Goal: Task Accomplishment & Management: Use online tool/utility

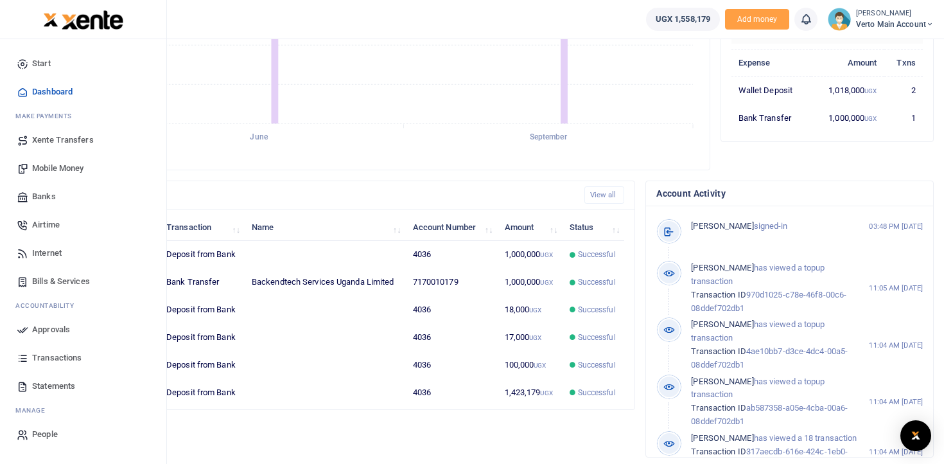
scroll to position [261, 0]
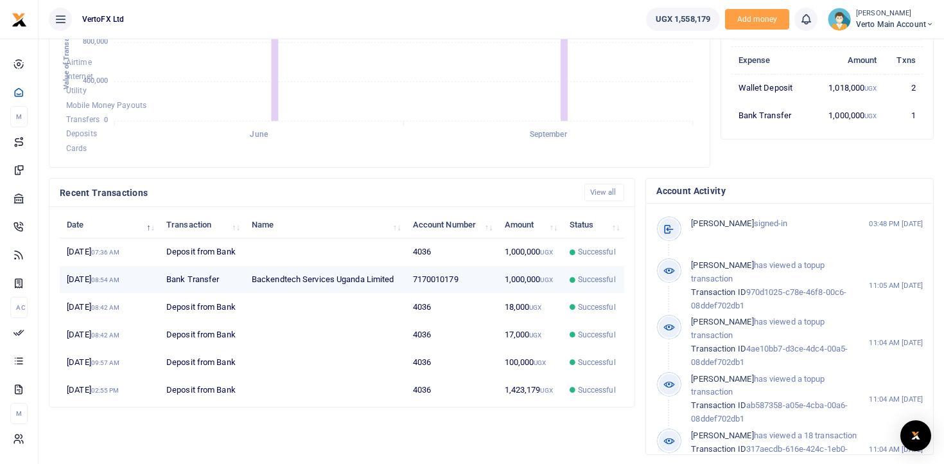
drag, startPoint x: 74, startPoint y: 279, endPoint x: 419, endPoint y: 282, distance: 344.8
click at [419, 282] on tr "11th Sep 2025 08:54 AM Bank Transfer Backendtech Services Uganda Limited 717001…" at bounding box center [342, 280] width 564 height 28
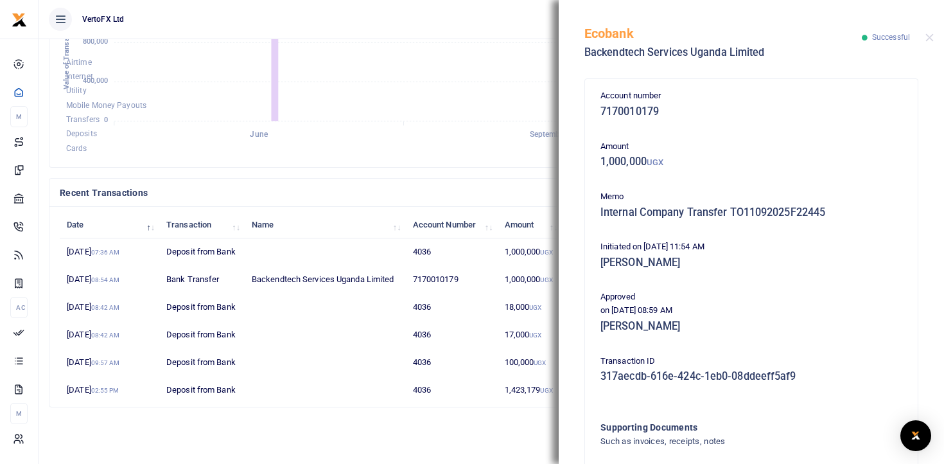
click at [734, 234] on div "Account number 7170010179 Amount 1,000,000 UGX Memo Internal Company Transfer T…" at bounding box center [751, 320] width 312 height 462
click at [642, 213] on h5 "Internal Company Transfer TO11092025F22445" at bounding box center [751, 212] width 302 height 13
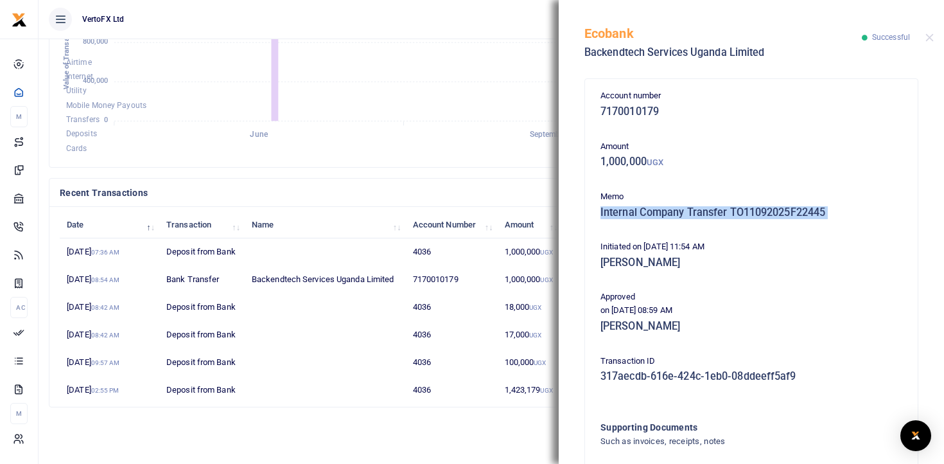
click at [642, 213] on h5 "Internal Company Transfer TO11092025F22445" at bounding box center [751, 212] width 302 height 13
copy div "Internal Company Transfer TO11092025F22445"
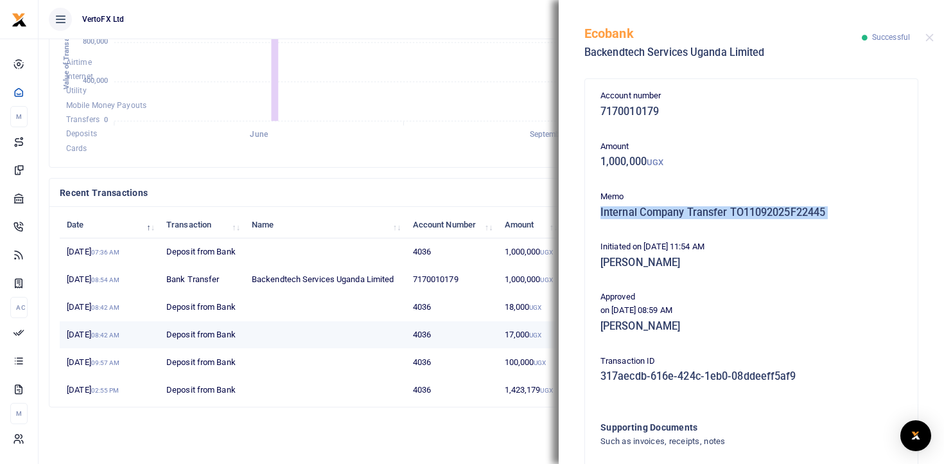
click at [283, 329] on td at bounding box center [325, 335] width 161 height 28
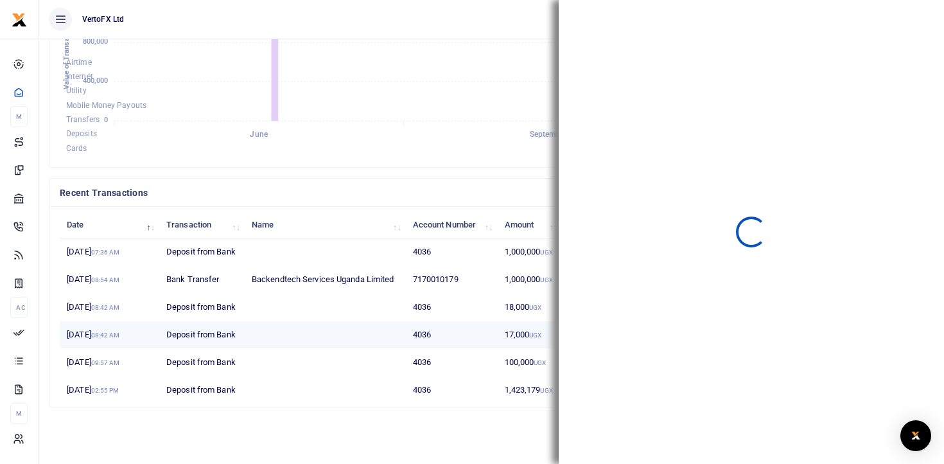
click at [283, 329] on td at bounding box center [325, 335] width 161 height 28
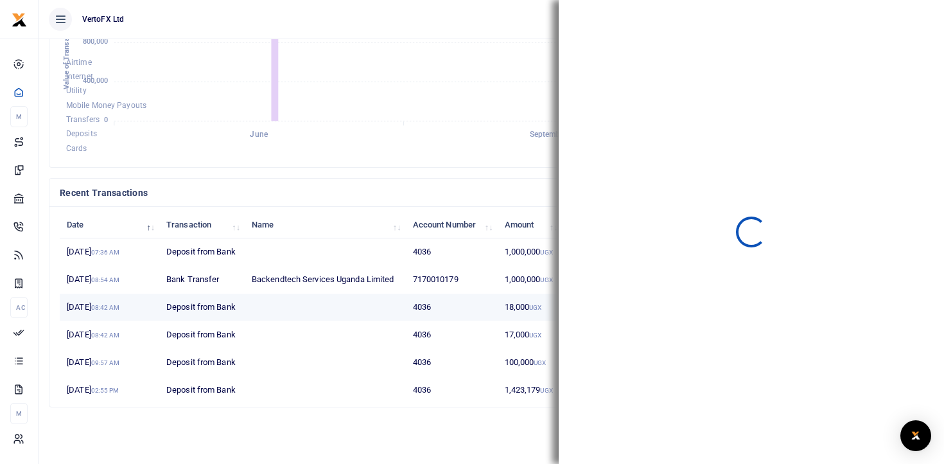
click at [273, 315] on td at bounding box center [325, 307] width 161 height 28
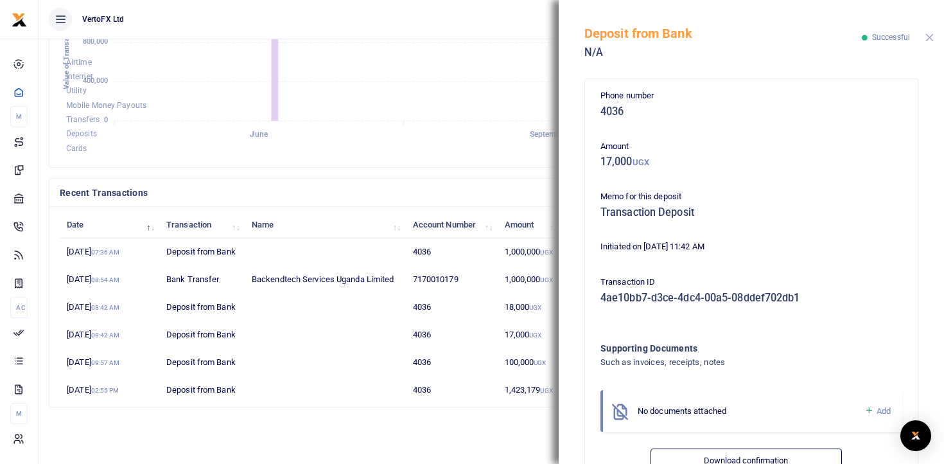
click at [931, 34] on button "Close" at bounding box center [929, 37] width 8 height 8
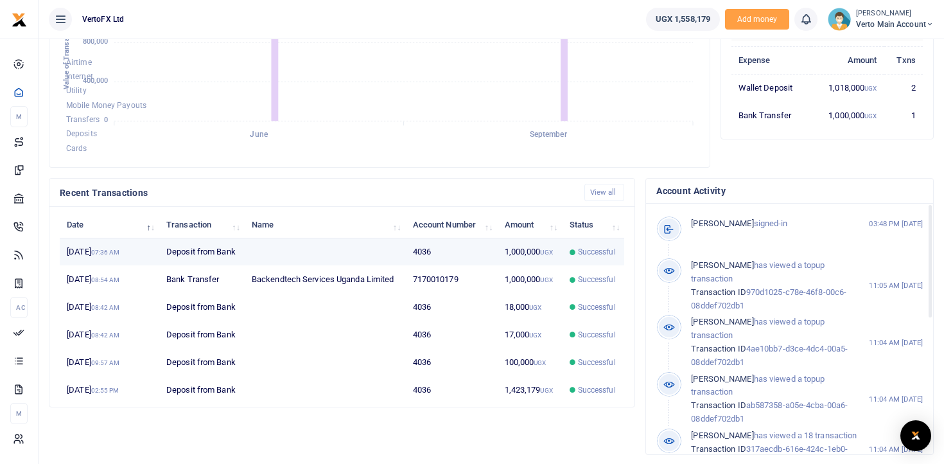
click at [593, 250] on span "Successful" at bounding box center [597, 252] width 38 height 12
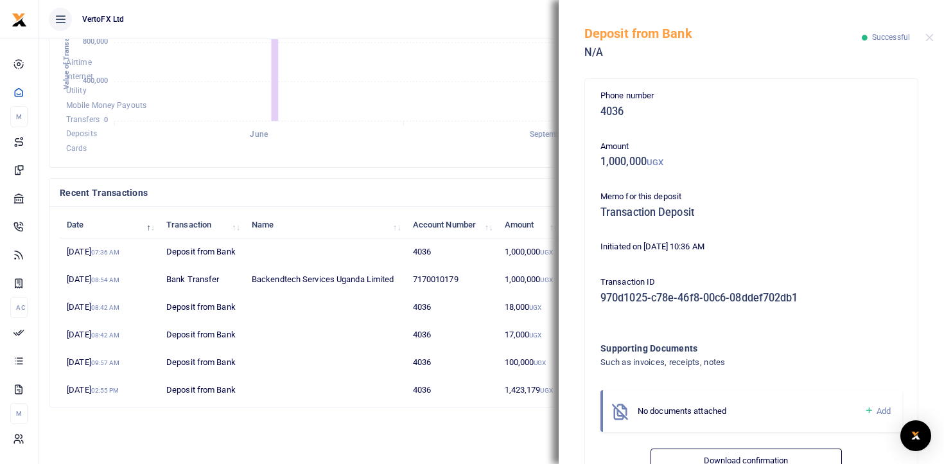
click at [633, 295] on h5 "970d1025-c78e-46f8-00c6-08ddef702db1" at bounding box center [751, 297] width 302 height 13
copy div "970d1025-c78e-46f8-00c6-08ddef702db1"
click at [932, 30] on div "Deposit from Bank N/A Successful" at bounding box center [751, 35] width 385 height 71
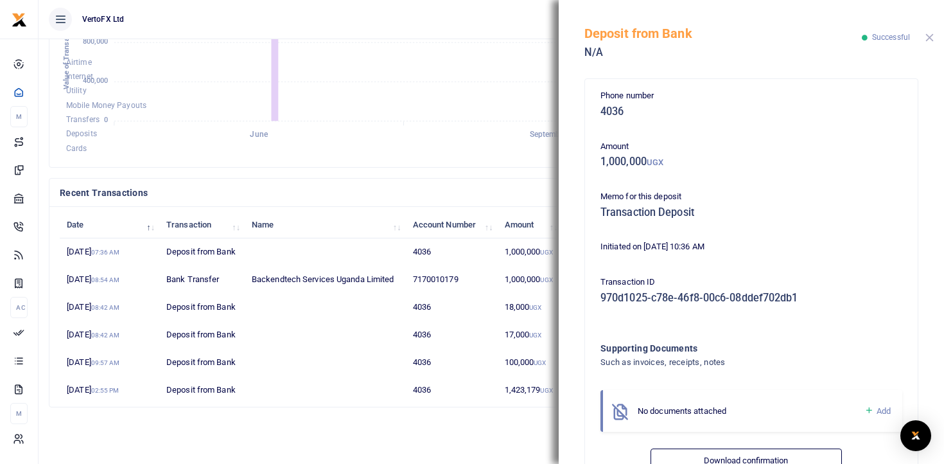
click at [927, 38] on button "Close" at bounding box center [929, 37] width 8 height 8
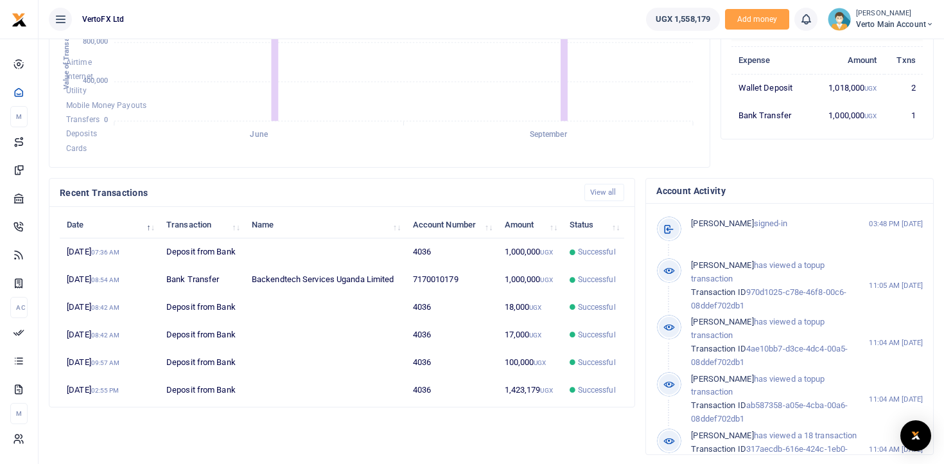
click at [795, 193] on h4 "Account Activity" at bounding box center [789, 191] width 266 height 14
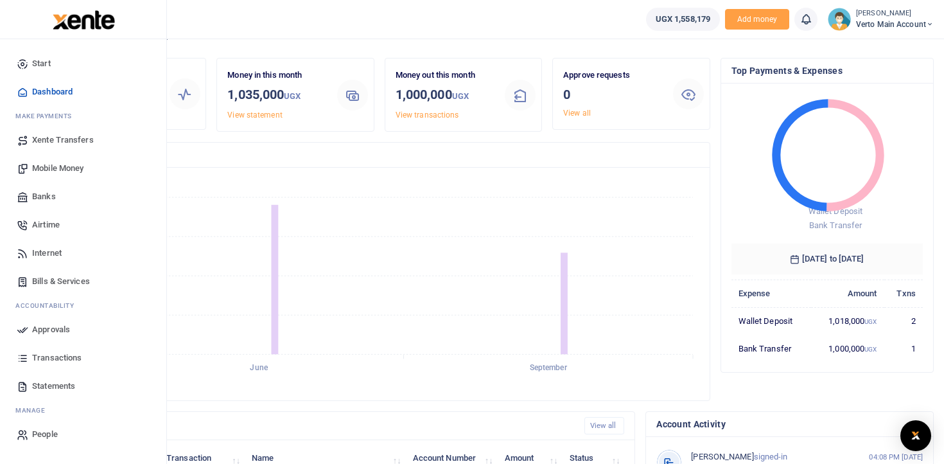
scroll to position [24, 0]
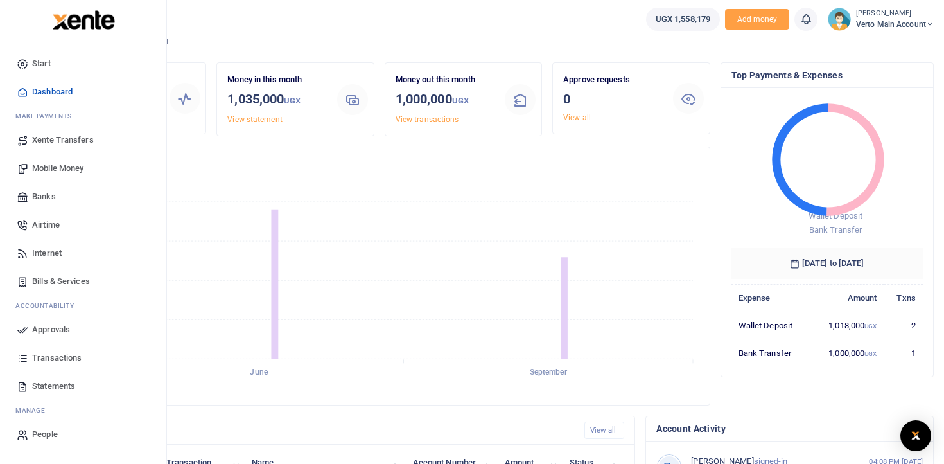
click at [57, 356] on span "Transactions" at bounding box center [56, 357] width 49 height 13
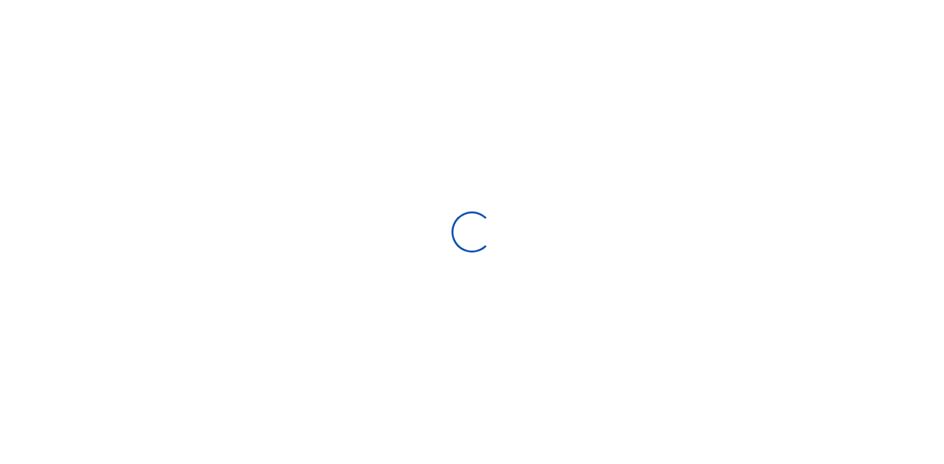
select select
type input "[DATE] - [DATE]"
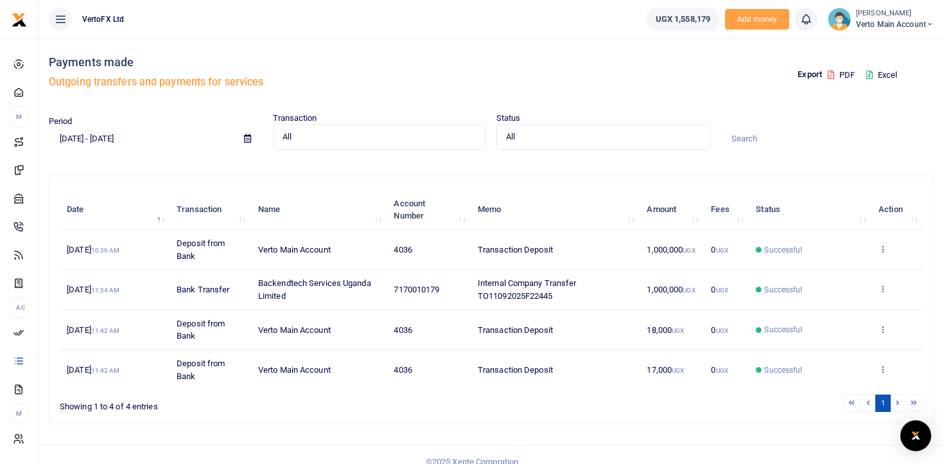
scroll to position [8, 0]
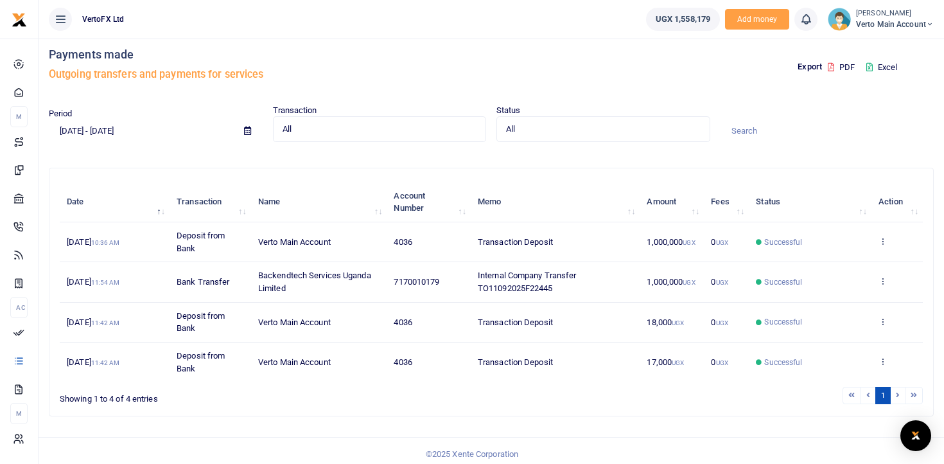
click at [807, 71] on p "Export" at bounding box center [809, 66] width 24 height 13
click at [807, 67] on p "Export" at bounding box center [809, 66] width 24 height 13
click at [828, 67] on icon at bounding box center [831, 67] width 6 height 8
